Goal: Communication & Community: Answer question/provide support

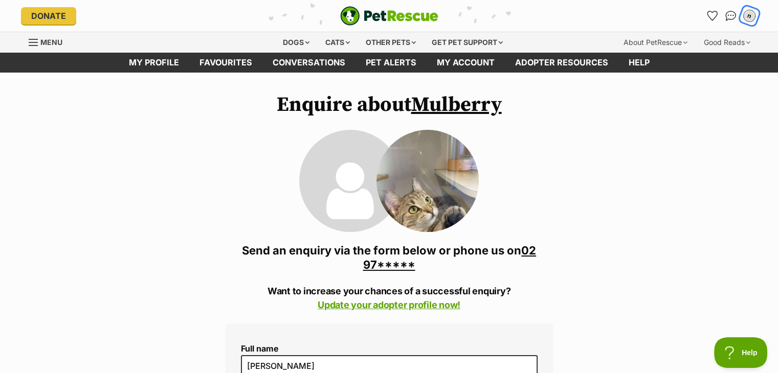
click at [750, 13] on div "n" at bounding box center [748, 15] width 13 height 13
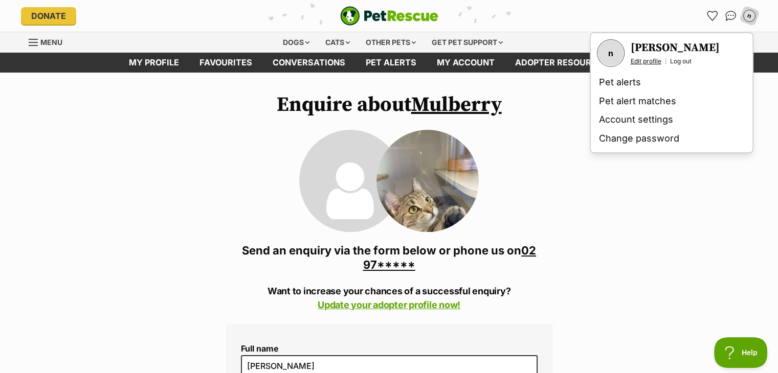
click at [650, 60] on link "Edit profile" at bounding box center [645, 61] width 31 height 8
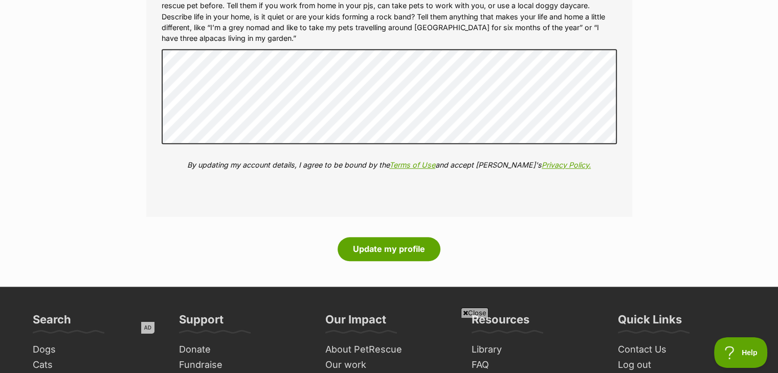
scroll to position [1153, 0]
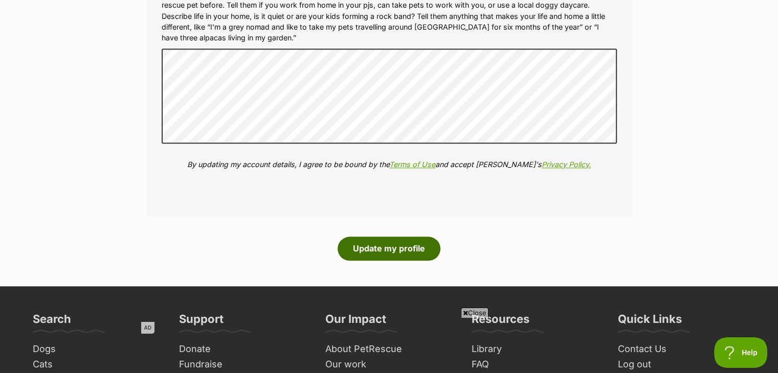
click at [402, 250] on button "Update my profile" at bounding box center [388, 249] width 103 height 24
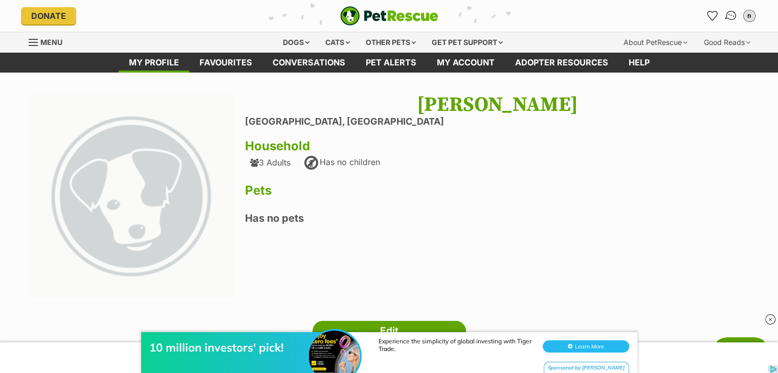
click at [732, 18] on img "Conversations" at bounding box center [730, 15] width 14 height 13
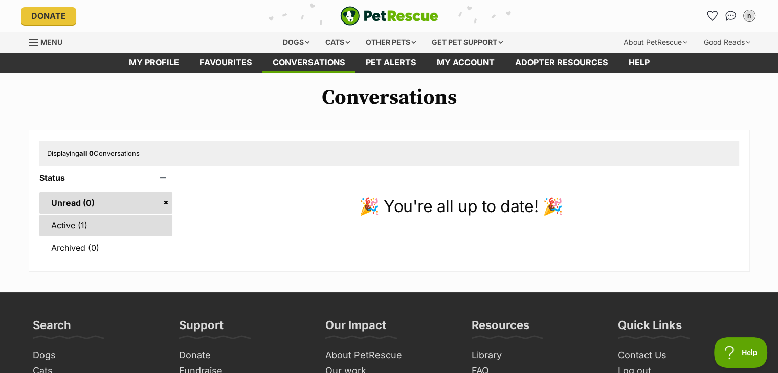
click at [75, 223] on link "Active (1)" at bounding box center [105, 225] width 133 height 21
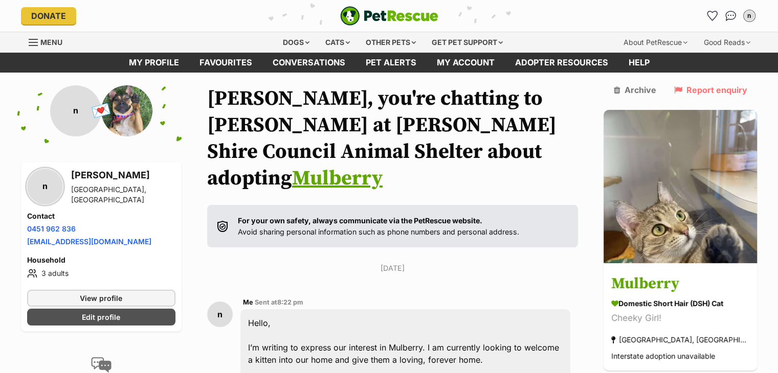
click at [382, 166] on link "Mulberry" at bounding box center [337, 179] width 90 height 26
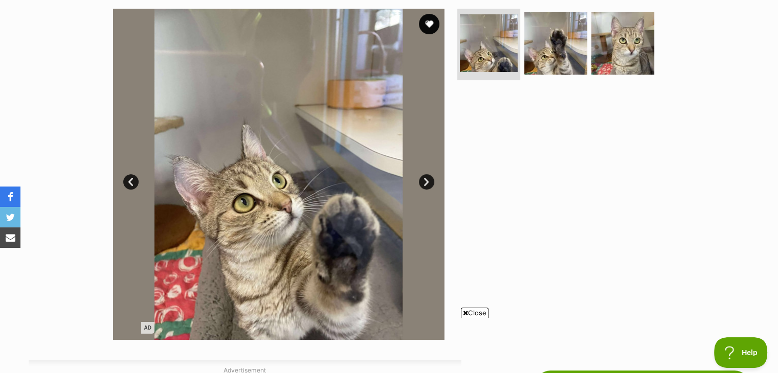
scroll to position [211, 0]
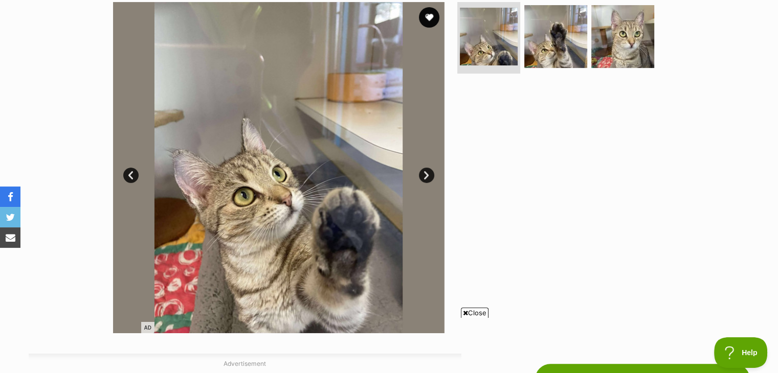
click at [419, 173] on link "Next" at bounding box center [426, 175] width 15 height 15
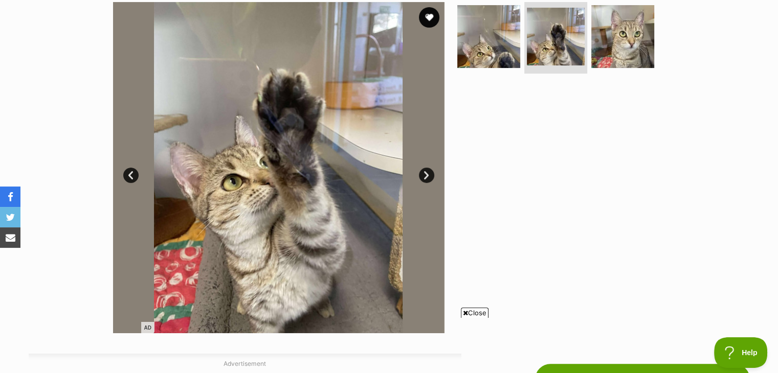
click at [419, 173] on link "Next" at bounding box center [426, 175] width 15 height 15
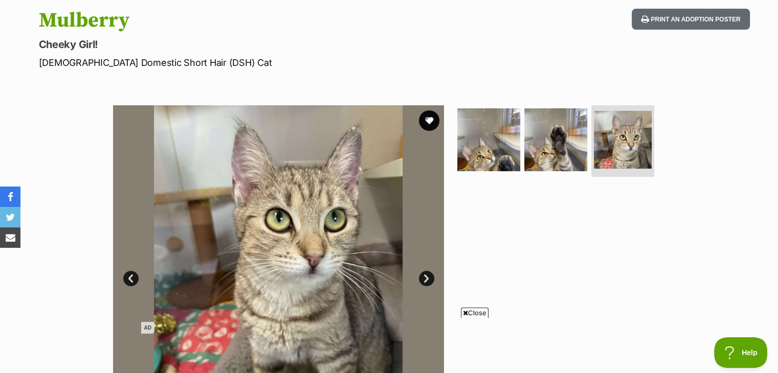
scroll to position [92, 0]
